Goal: Entertainment & Leisure: Consume media (video, audio)

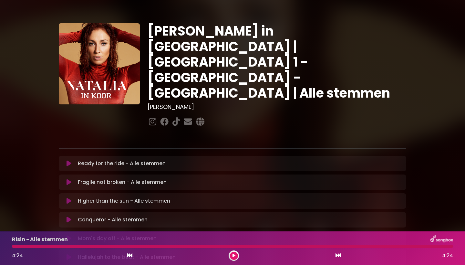
click at [69, 160] on icon at bounding box center [69, 163] width 5 height 6
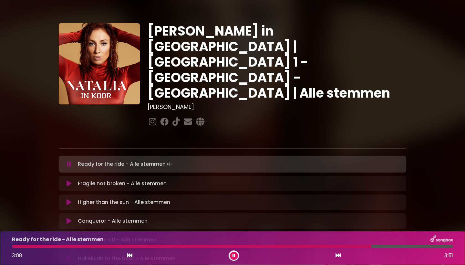
click at [339, 246] on div at bounding box center [191, 246] width 359 height 3
click at [330, 247] on div at bounding box center [193, 246] width 362 height 3
click at [260, 248] on div at bounding box center [197, 246] width 370 height 3
click at [271, 248] on div at bounding box center [164, 246] width 305 height 3
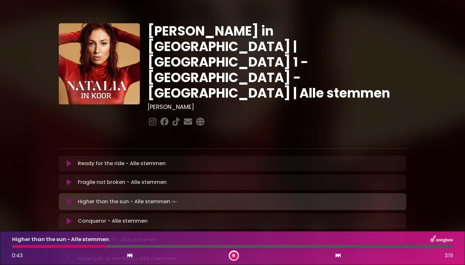
click at [19, 247] on div at bounding box center [60, 246] width 96 height 3
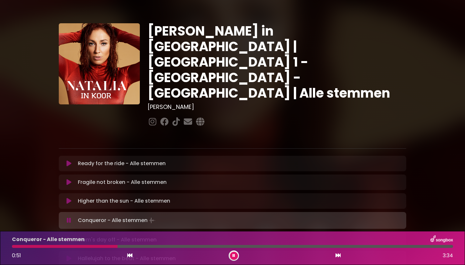
click at [230, 255] on button at bounding box center [234, 256] width 8 height 8
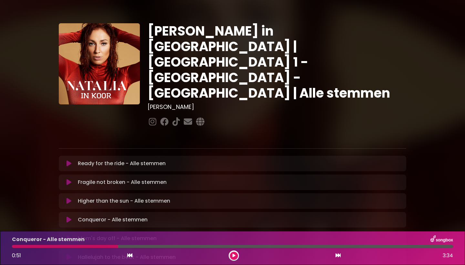
click at [15, 246] on div at bounding box center [65, 246] width 106 height 3
click at [14, 248] on div "Conqueror - Alle stemmen 0:51 3:34" at bounding box center [232, 248] width 449 height 26
click at [14, 247] on div at bounding box center [65, 246] width 106 height 3
click at [14, 246] on div at bounding box center [65, 246] width 106 height 3
click at [15, 246] on div at bounding box center [65, 246] width 106 height 3
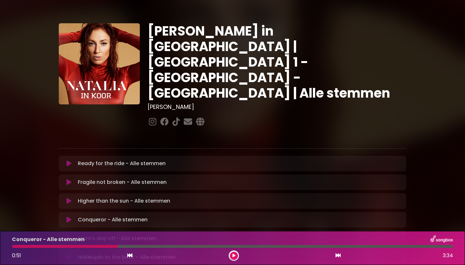
click at [19, 247] on div at bounding box center [65, 246] width 106 height 3
click at [17, 248] on div at bounding box center [65, 246] width 106 height 3
click at [132, 258] on icon at bounding box center [129, 255] width 5 height 5
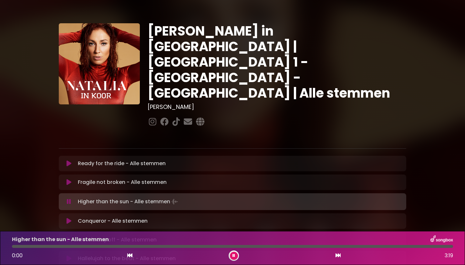
click at [132, 258] on icon at bounding box center [129, 255] width 5 height 5
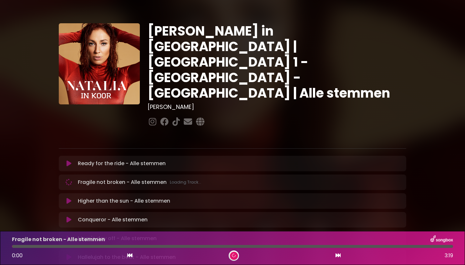
click at [132, 258] on icon at bounding box center [129, 255] width 5 height 5
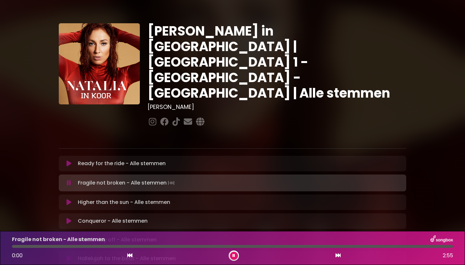
click at [132, 258] on icon at bounding box center [129, 255] width 5 height 5
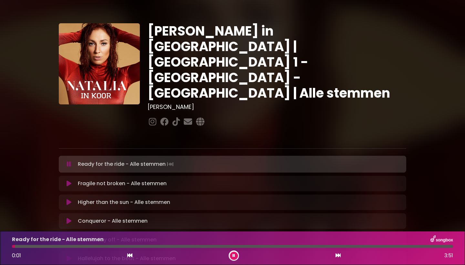
click at [115, 217] on p "Conqueror - Alle stemmen Loading Track..." at bounding box center [113, 221] width 70 height 8
click at [69, 218] on icon at bounding box center [69, 221] width 5 height 6
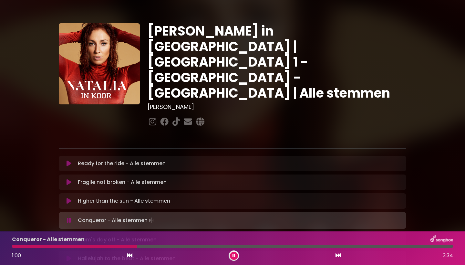
click at [16, 247] on div at bounding box center [74, 246] width 125 height 3
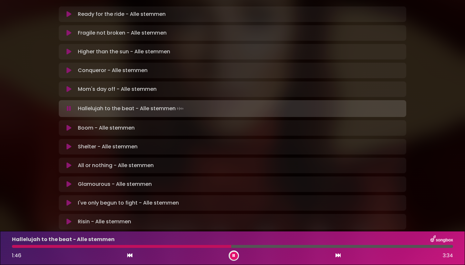
scroll to position [148, 0]
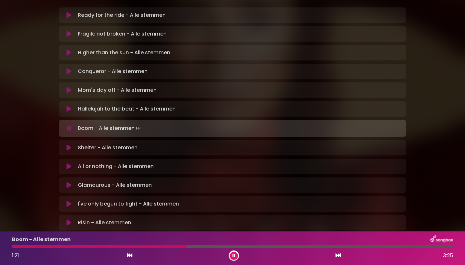
click at [19, 247] on div at bounding box center [99, 246] width 175 height 3
click at [162, 247] on div at bounding box center [115, 246] width 207 height 3
click at [133, 248] on div "Boom - Alle stemmen 1:26 3:25" at bounding box center [232, 248] width 449 height 26
click at [130, 248] on div "Boom - Alle stemmen 1:28 3:25" at bounding box center [232, 248] width 449 height 26
click at [121, 247] on div at bounding box center [109, 246] width 195 height 3
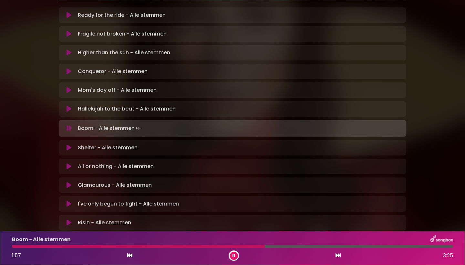
click at [246, 246] on div at bounding box center [138, 246] width 253 height 3
click at [246, 246] on div at bounding box center [129, 246] width 234 height 3
click at [227, 248] on div "Boom - Alle stemmen 1:53 3:25" at bounding box center [232, 248] width 449 height 26
click at [225, 245] on div at bounding box center [136, 246] width 248 height 3
click at [207, 249] on div "Boom - Alle stemmen 1:42 3:25" at bounding box center [232, 248] width 449 height 26
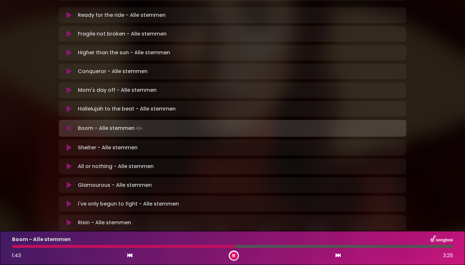
click at [207, 246] on div at bounding box center [123, 246] width 223 height 3
click at [207, 247] on div at bounding box center [134, 246] width 245 height 3
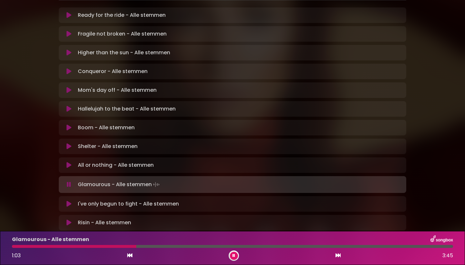
click at [236, 257] on button at bounding box center [234, 256] width 8 height 8
